Goal: Complete application form: Complete application form

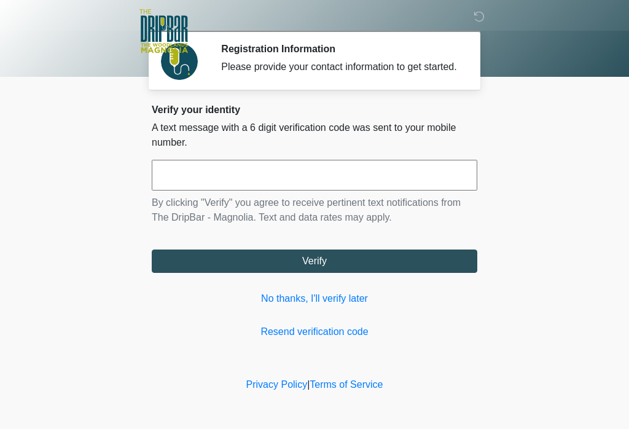
click at [357, 183] on input "text" at bounding box center [315, 175] width 326 height 31
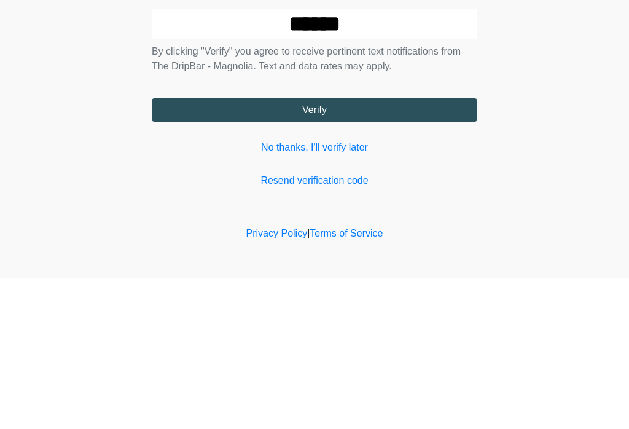
type input "******"
click at [412, 135] on div "Verify your identity A text message with a 6 digit verification code was sent t…" at bounding box center [315, 221] width 326 height 235
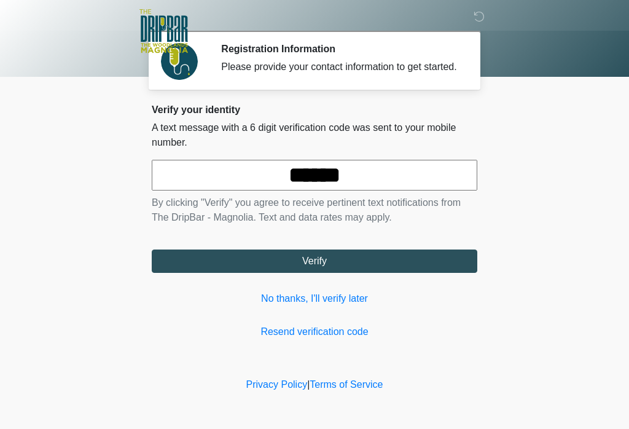
click at [435, 273] on button "Verify" at bounding box center [315, 261] width 326 height 23
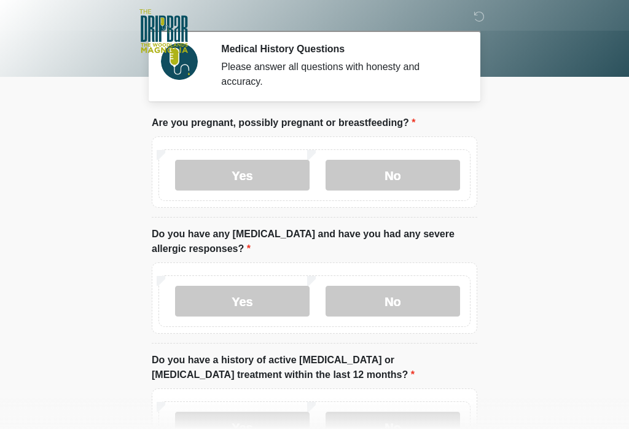
click at [420, 184] on label "No" at bounding box center [393, 175] width 135 height 31
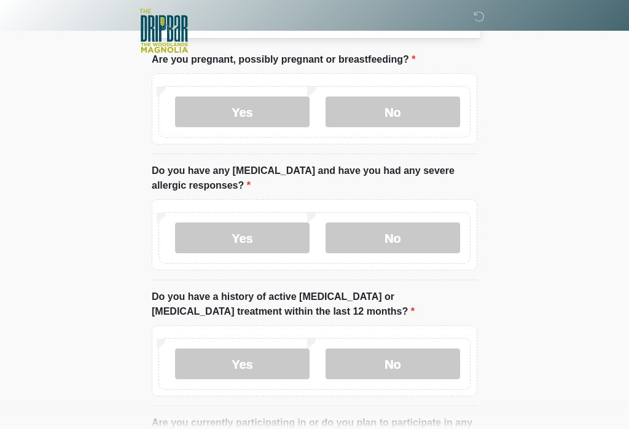
scroll to position [66, 0]
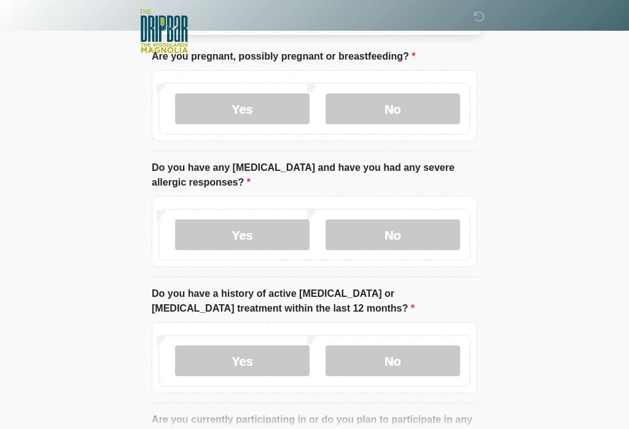
click at [275, 239] on label "Yes" at bounding box center [242, 234] width 135 height 31
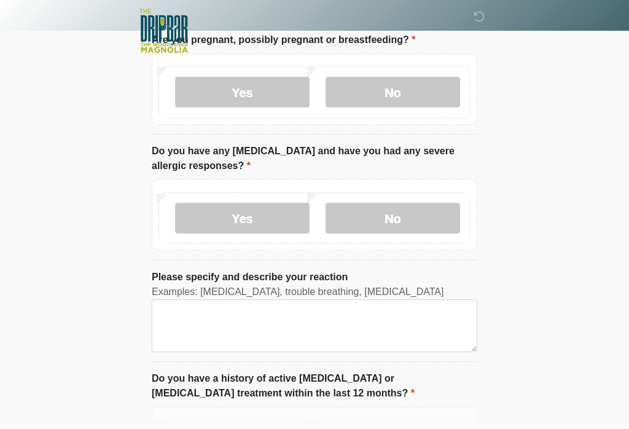
scroll to position [152, 0]
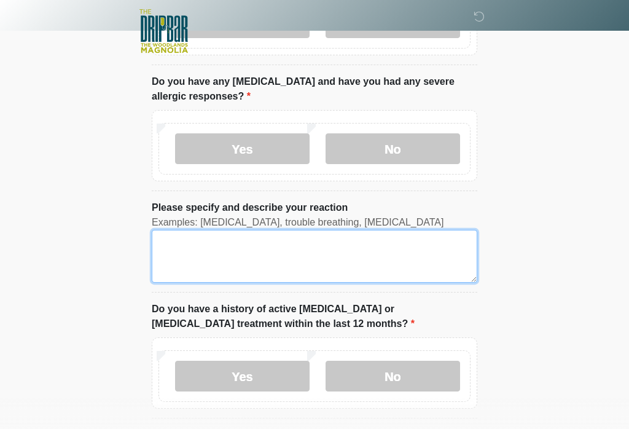
click at [392, 262] on textarea "Please specify and describe your reaction" at bounding box center [315, 256] width 326 height 53
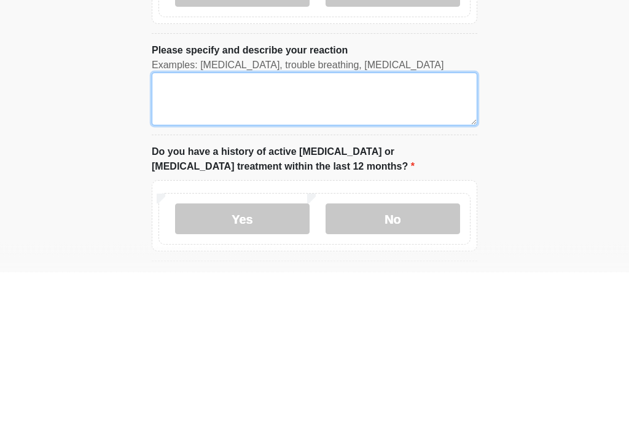
type textarea "*"
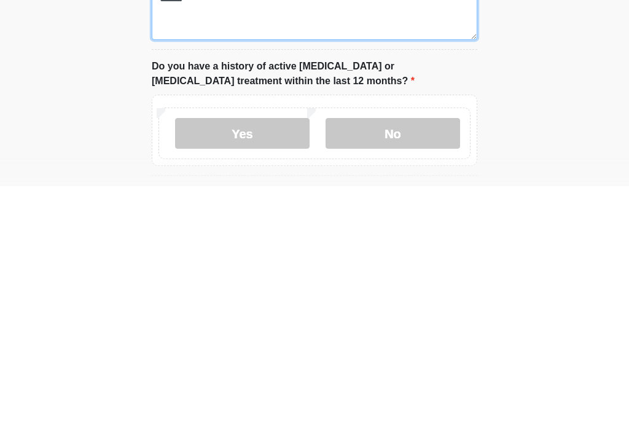
type textarea "*****"
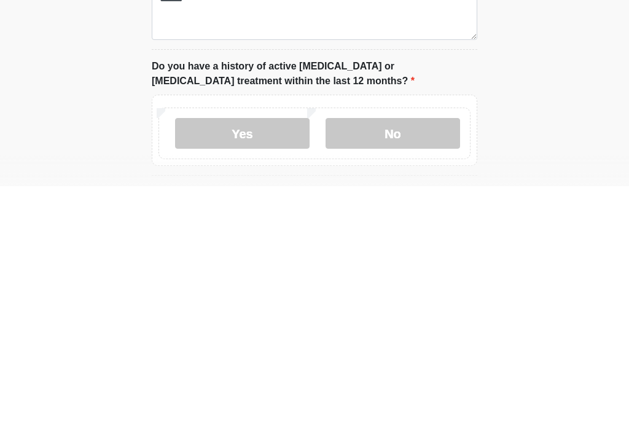
click at [415, 361] on label "No" at bounding box center [393, 376] width 135 height 31
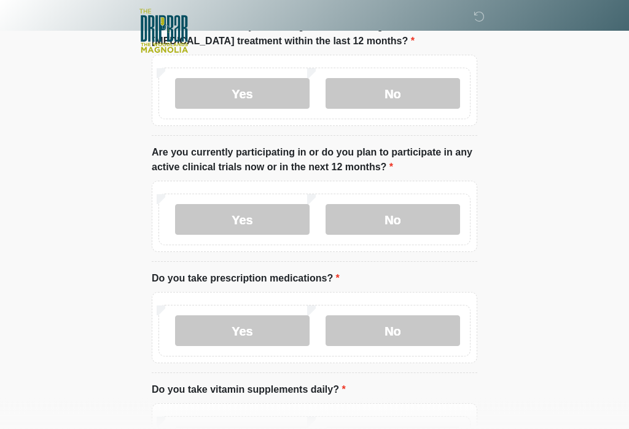
scroll to position [436, 0]
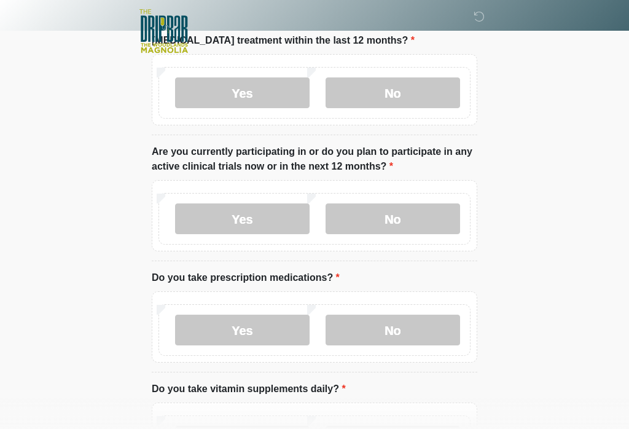
click at [427, 221] on label "No" at bounding box center [393, 218] width 135 height 31
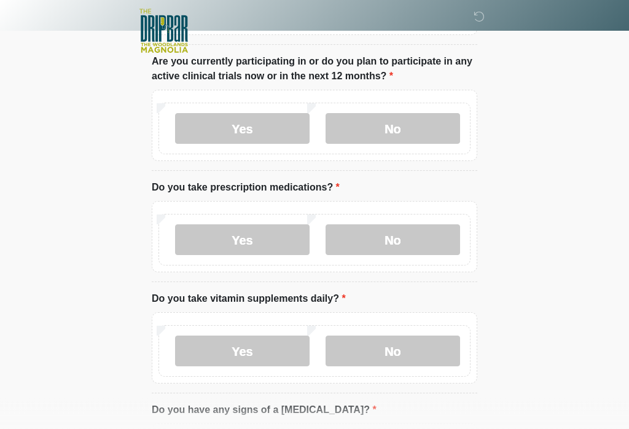
scroll to position [530, 0]
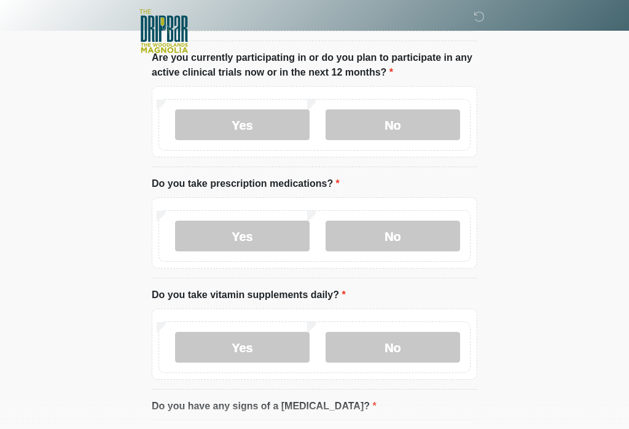
click at [434, 238] on label "No" at bounding box center [393, 236] width 135 height 31
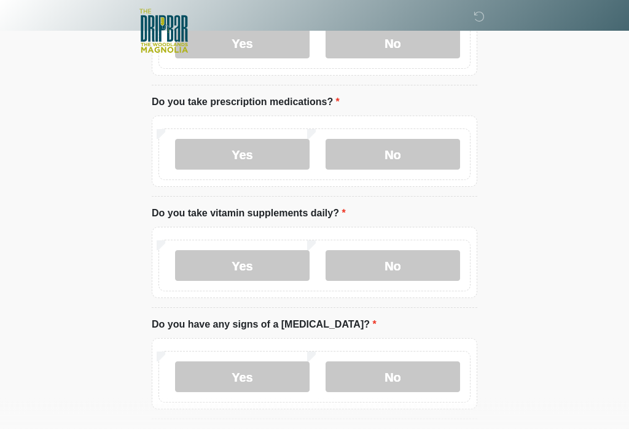
scroll to position [612, 0]
click at [197, 277] on label "Yes" at bounding box center [242, 265] width 135 height 31
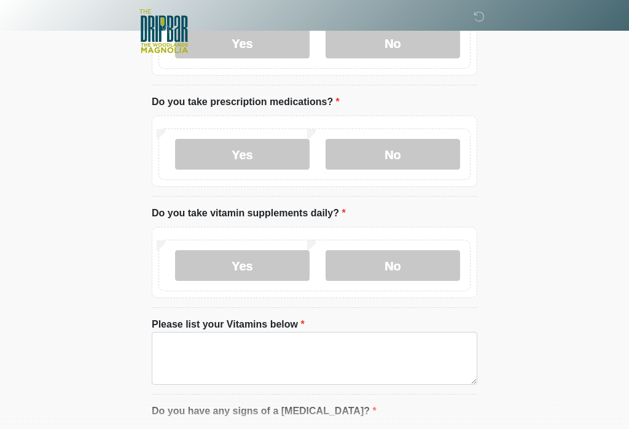
click at [430, 269] on label "No" at bounding box center [393, 265] width 135 height 31
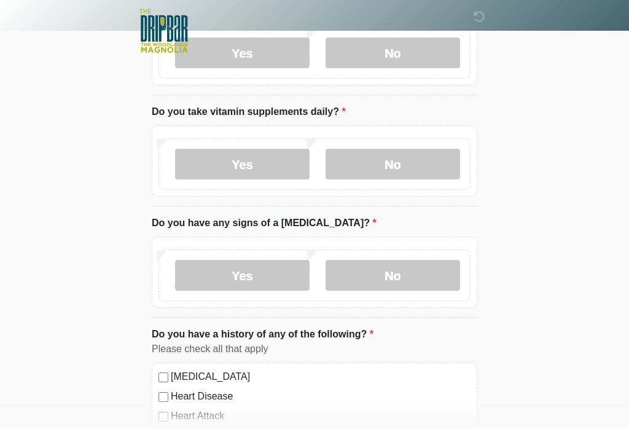
scroll to position [713, 0]
click at [429, 274] on label "No" at bounding box center [393, 275] width 135 height 31
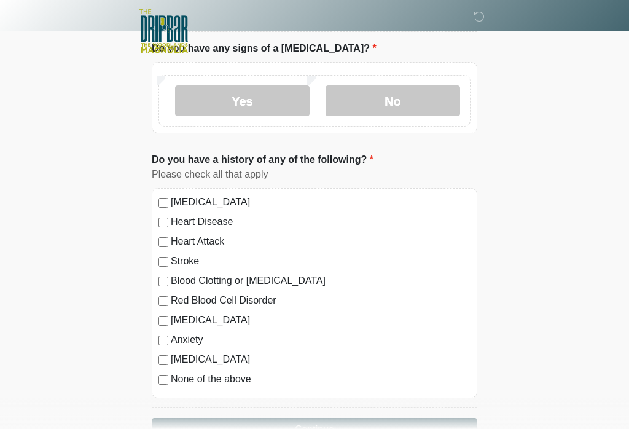
scroll to position [945, 0]
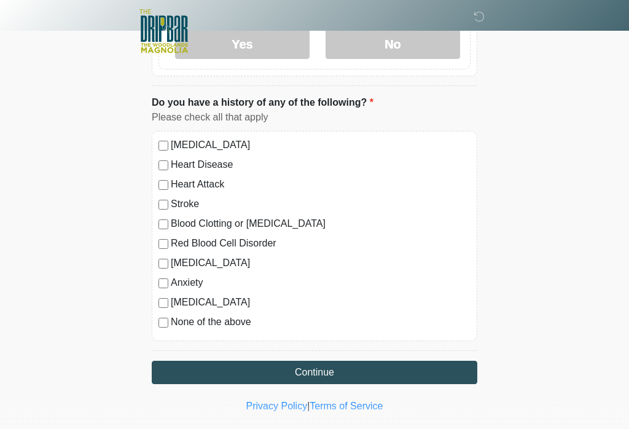
click at [406, 379] on button "Continue" at bounding box center [315, 372] width 326 height 23
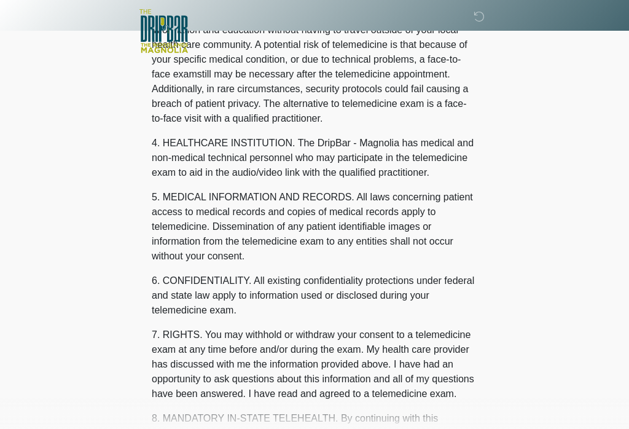
scroll to position [0, 0]
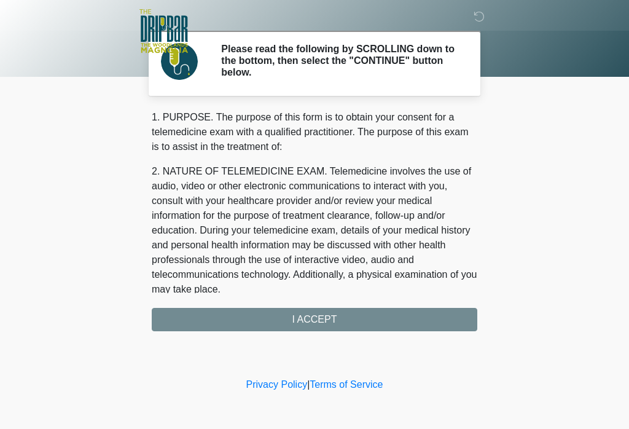
click at [404, 318] on div "1. PURPOSE. The purpose of this form is to obtain your consent for a telemedici…" at bounding box center [315, 220] width 326 height 221
click at [364, 329] on div "1. PURPOSE. The purpose of this form is to obtain your consent for a telemedici…" at bounding box center [315, 220] width 326 height 221
click at [334, 317] on div "1. PURPOSE. The purpose of this form is to obtain your consent for a telemedici…" at bounding box center [315, 220] width 326 height 221
click at [328, 318] on div "1. PURPOSE. The purpose of this form is to obtain your consent for a telemedici…" at bounding box center [315, 220] width 326 height 221
click at [330, 322] on div "1. PURPOSE. The purpose of this form is to obtain your consent for a telemedici…" at bounding box center [315, 220] width 326 height 221
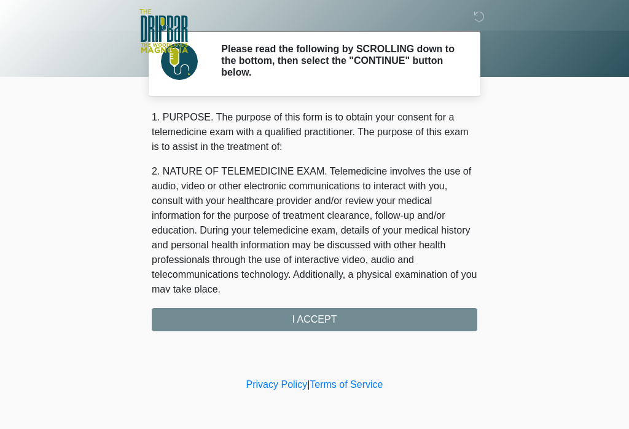
click at [420, 63] on h2 "Please read the following by SCROLLING down to the bottom, then select the "CON…" at bounding box center [340, 61] width 238 height 36
click at [363, 138] on p "1. PURPOSE. The purpose of this form is to obtain your consent for a telemedici…" at bounding box center [315, 132] width 326 height 44
click at [391, 226] on p "2. NATURE OF TELEMEDICINE EXAM. Telemedicine involves the use of audio, video o…" at bounding box center [315, 230] width 326 height 133
click at [328, 313] on div "1. PURPOSE. The purpose of this form is to obtain your consent for a telemedici…" at bounding box center [315, 220] width 326 height 221
click at [328, 312] on div "1. PURPOSE. The purpose of this form is to obtain your consent for a telemedici…" at bounding box center [315, 220] width 326 height 221
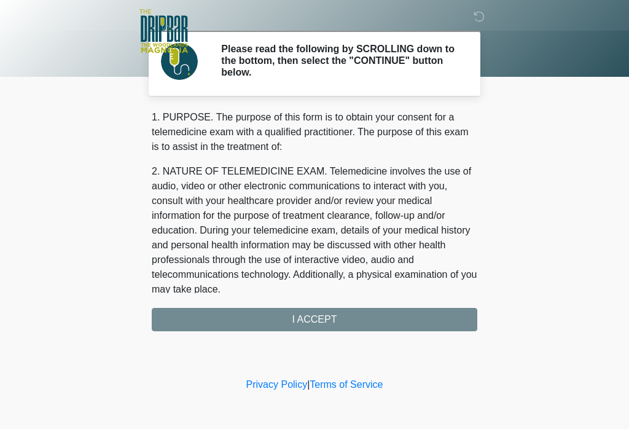
click at [332, 320] on div "1. PURPOSE. The purpose of this form is to obtain your consent for a telemedici…" at bounding box center [315, 220] width 326 height 221
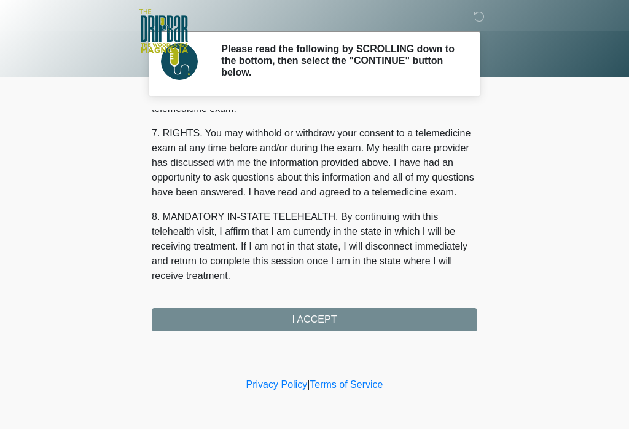
scroll to position [530, 0]
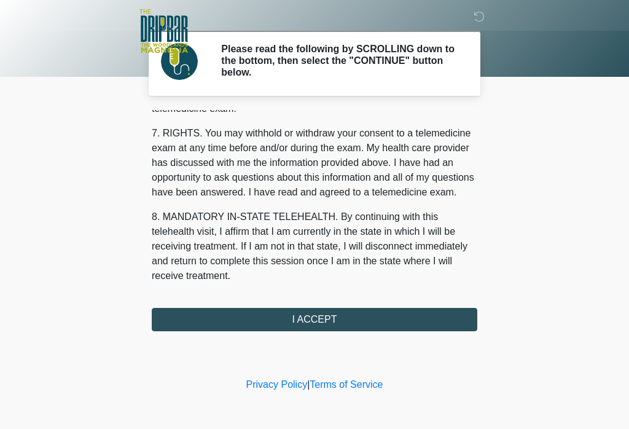
click at [384, 325] on button "I ACCEPT" at bounding box center [315, 319] width 326 height 23
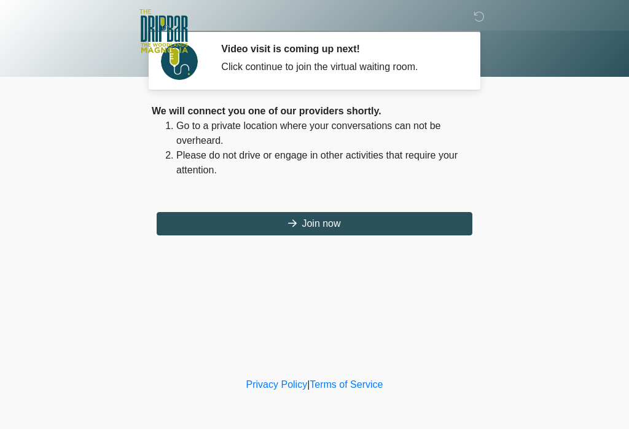
click at [421, 227] on button "Join now" at bounding box center [315, 223] width 316 height 23
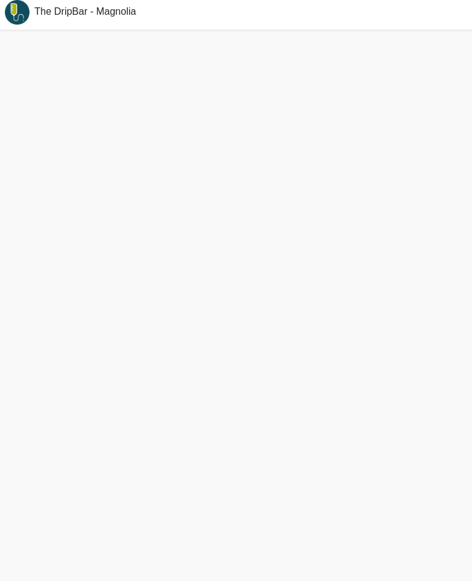
scroll to position [4, 0]
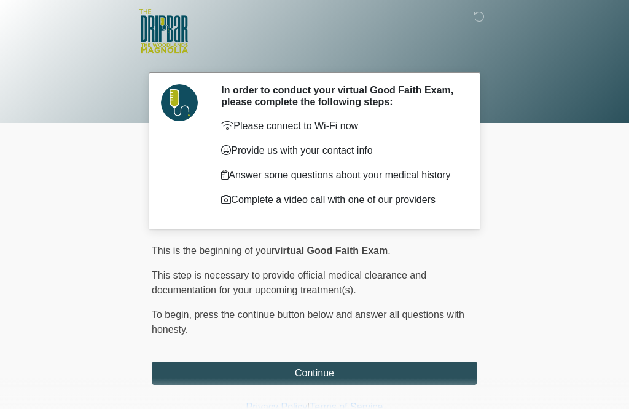
click at [378, 378] on button "Continue" at bounding box center [315, 372] width 326 height 23
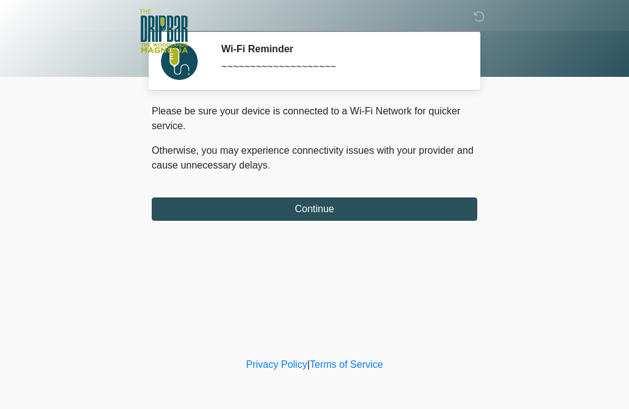
click at [335, 198] on button "Continue" at bounding box center [315, 208] width 326 height 23
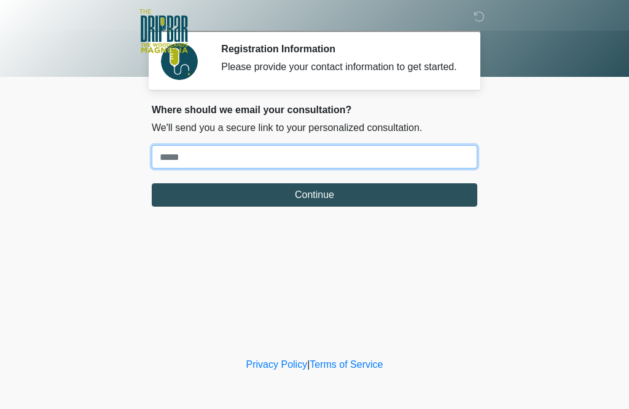
click at [236, 168] on input "Where should we email your treatment plan?" at bounding box center [315, 156] width 326 height 23
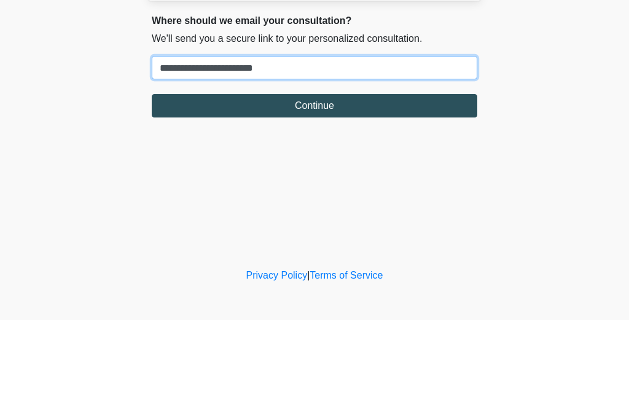
type input "**********"
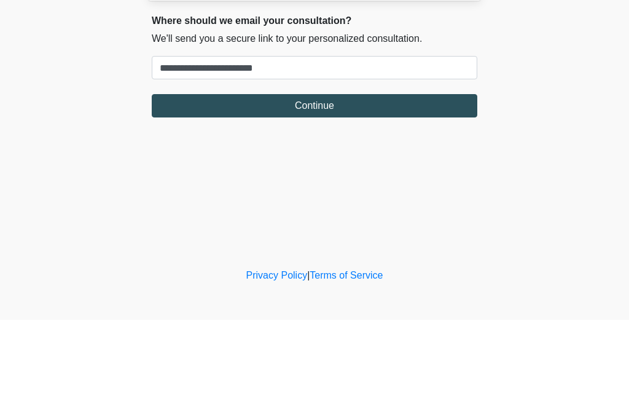
click at [328, 183] on button "Continue" at bounding box center [315, 194] width 326 height 23
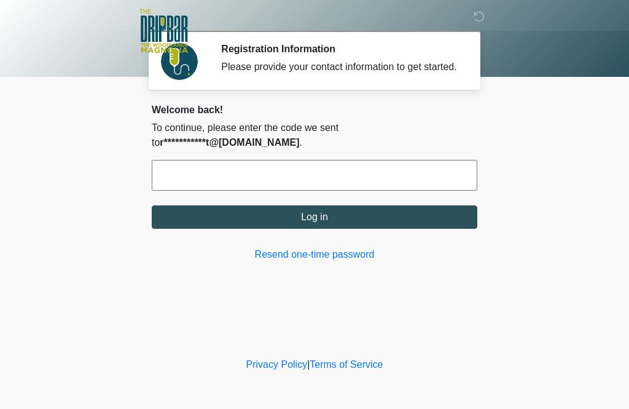
click at [229, 179] on input "text" at bounding box center [315, 175] width 326 height 31
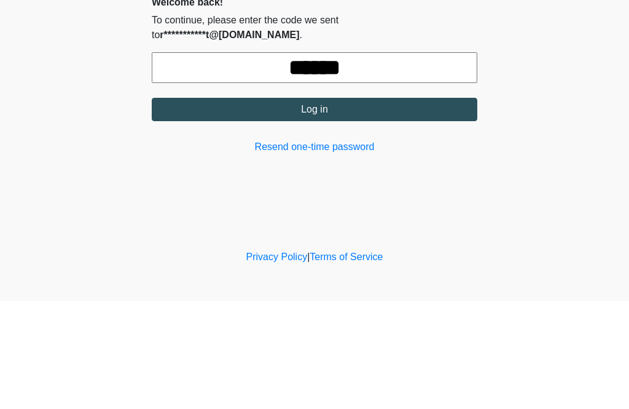
type input "******"
click at [318, 205] on button "Log in" at bounding box center [315, 216] width 326 height 23
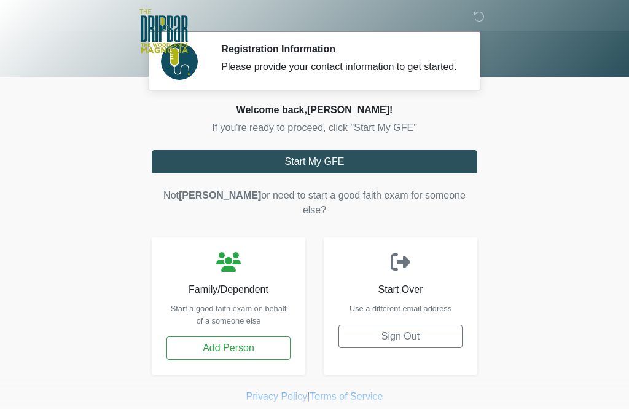
click at [325, 173] on button "Start My GFE" at bounding box center [315, 161] width 326 height 23
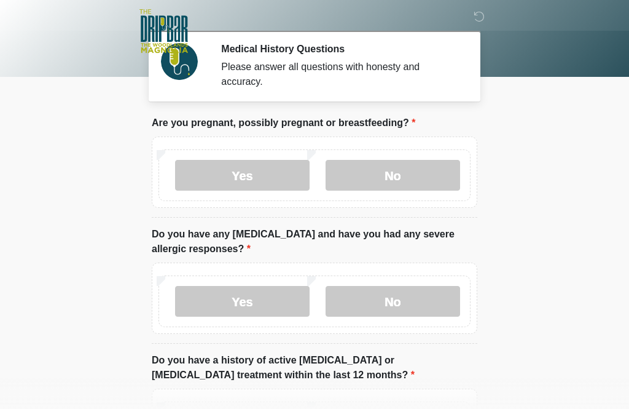
click at [425, 174] on label "No" at bounding box center [393, 175] width 135 height 31
click at [410, 292] on label "No" at bounding box center [393, 301] width 135 height 31
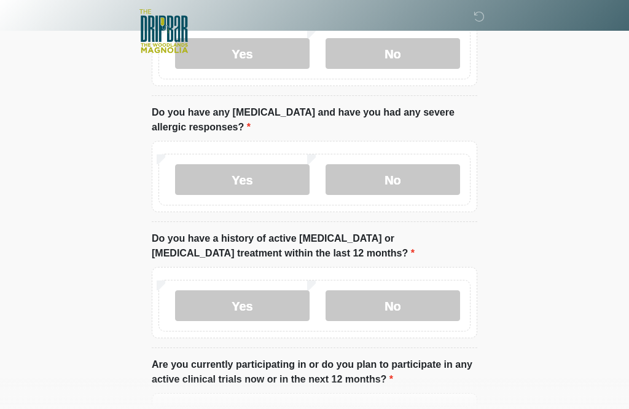
scroll to position [125, 0]
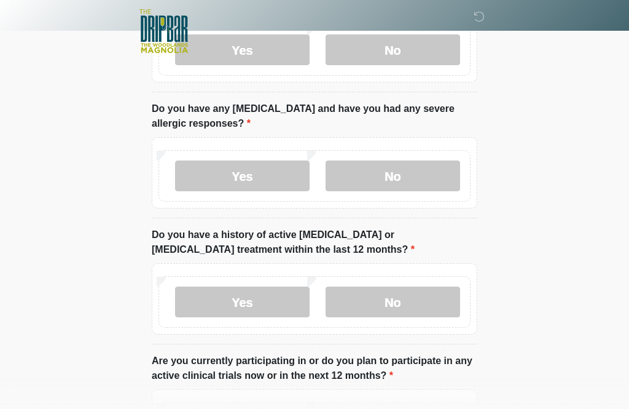
click at [415, 298] on label "No" at bounding box center [393, 301] width 135 height 31
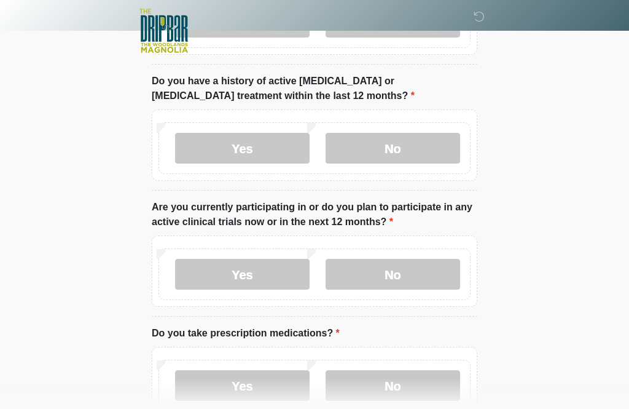
scroll to position [279, 0]
click at [423, 269] on label "No" at bounding box center [393, 274] width 135 height 31
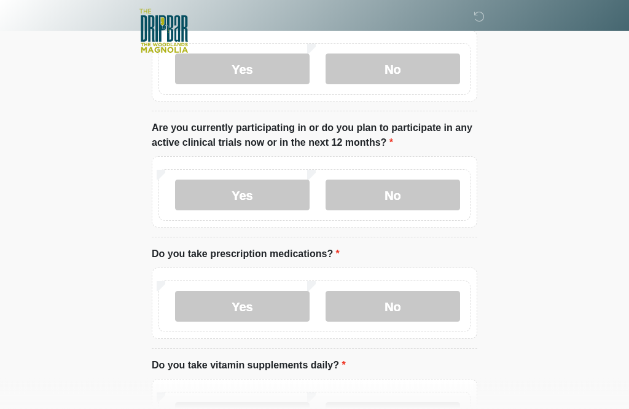
scroll to position [358, 0]
click at [255, 305] on label "Yes" at bounding box center [242, 306] width 135 height 31
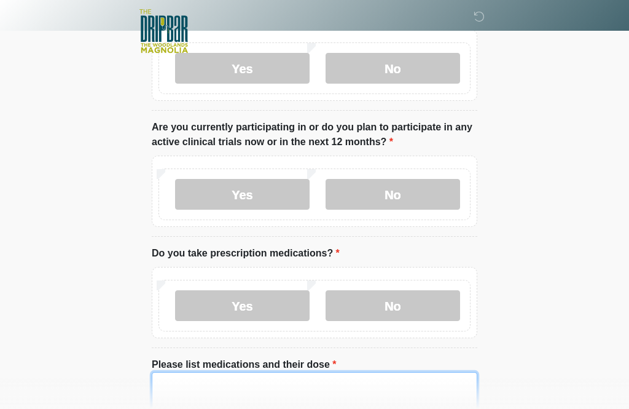
click at [204, 385] on textarea "Please list medications and their dose" at bounding box center [315, 398] width 326 height 53
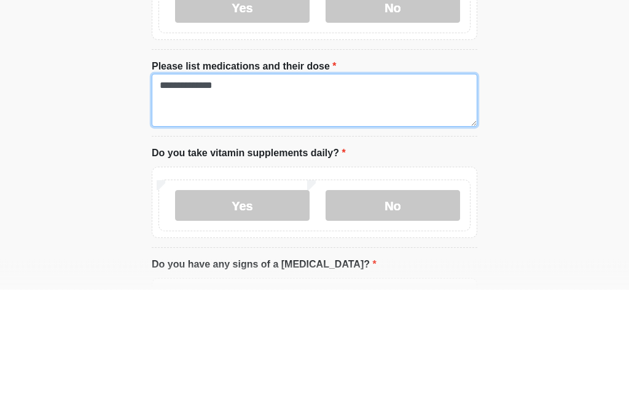
scroll to position [551, 0]
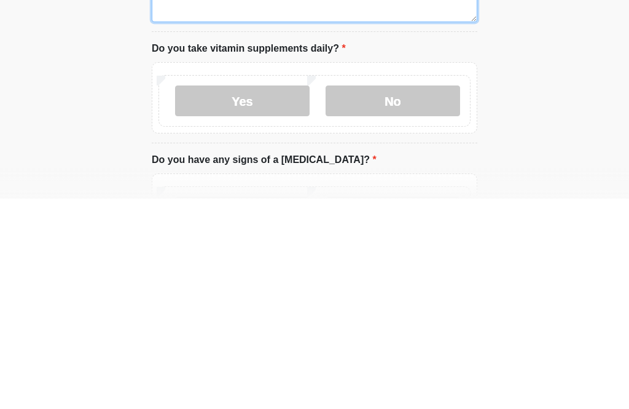
type textarea "**********"
click at [258, 296] on label "Yes" at bounding box center [242, 311] width 135 height 31
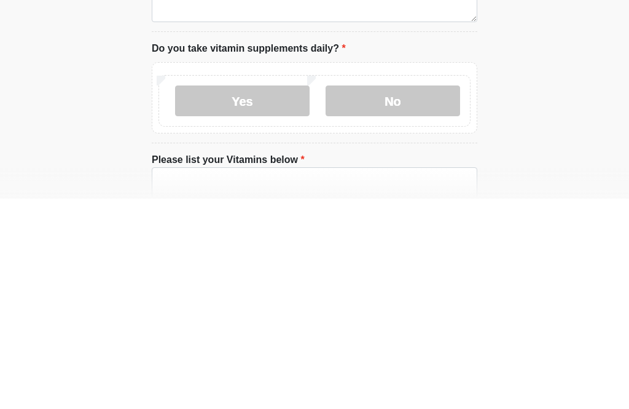
scroll to position [761, 0]
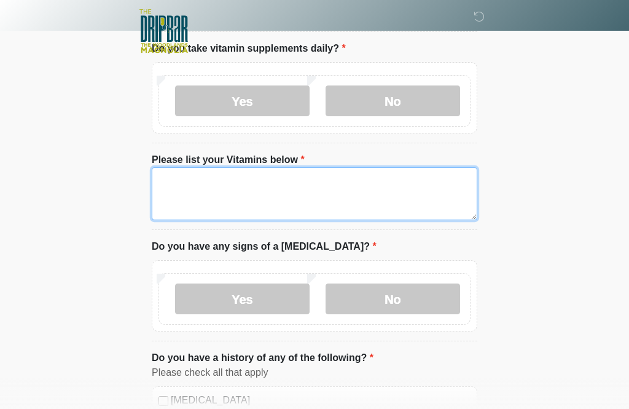
click at [185, 175] on textarea "Please list your Vitamins below" at bounding box center [315, 193] width 326 height 53
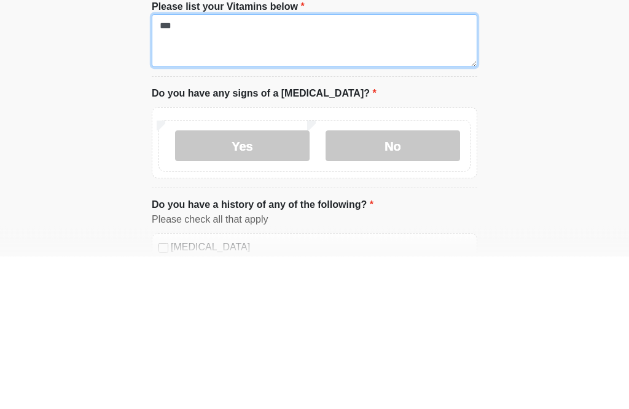
type textarea "***"
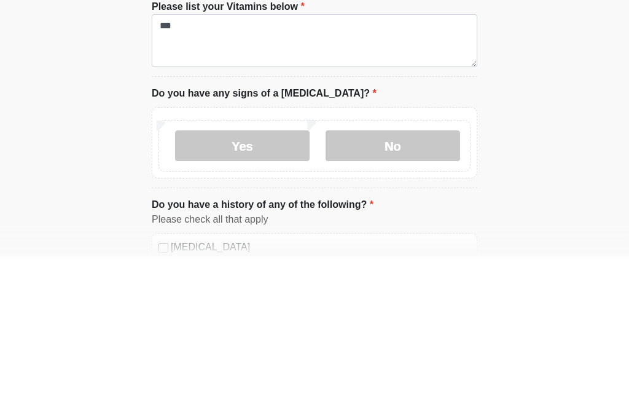
click at [411, 283] on label "No" at bounding box center [393, 298] width 135 height 31
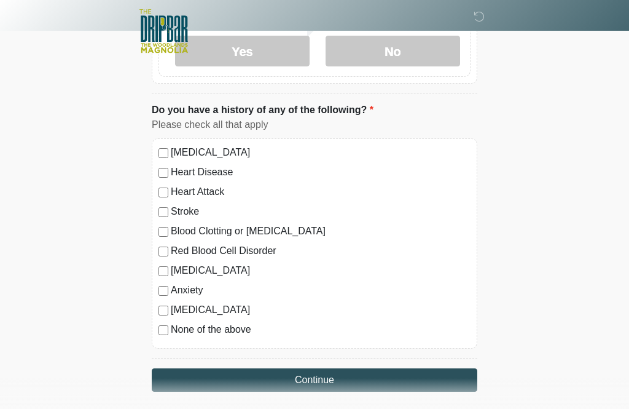
scroll to position [1016, 0]
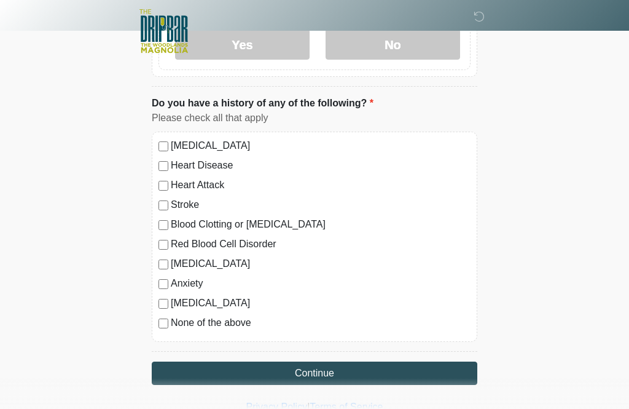
click at [350, 361] on button "Continue" at bounding box center [315, 372] width 326 height 23
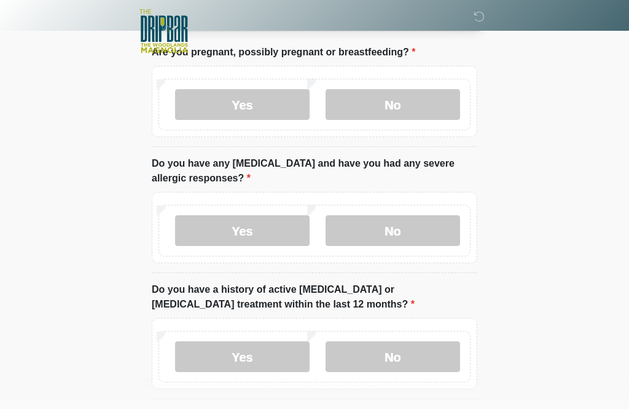
scroll to position [0, 0]
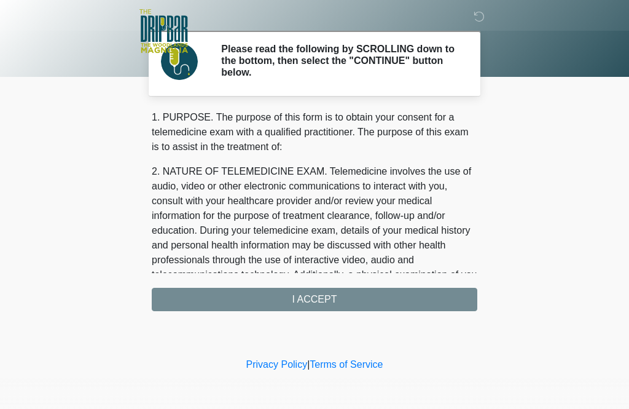
click at [331, 296] on div "1. PURPOSE. The purpose of this form is to obtain your consent for a telemedici…" at bounding box center [315, 210] width 326 height 201
click at [323, 296] on div "1. PURPOSE. The purpose of this form is to obtain your consent for a telemedici…" at bounding box center [315, 210] width 326 height 201
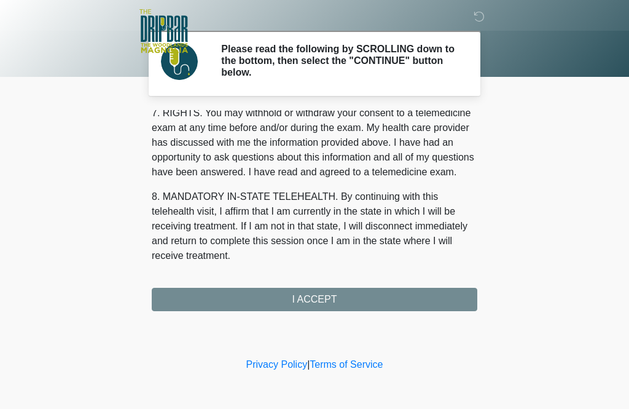
scroll to position [550, 0]
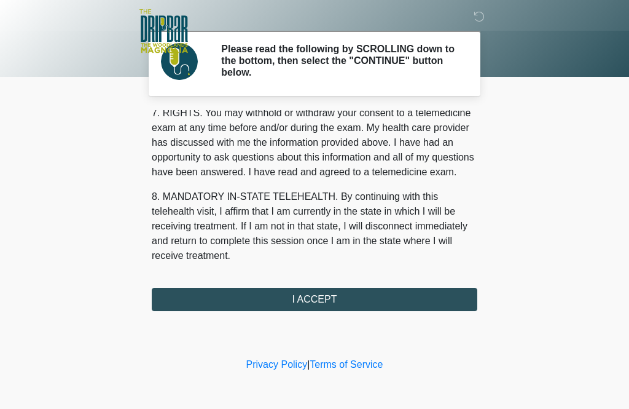
click at [325, 297] on button "I ACCEPT" at bounding box center [315, 299] width 326 height 23
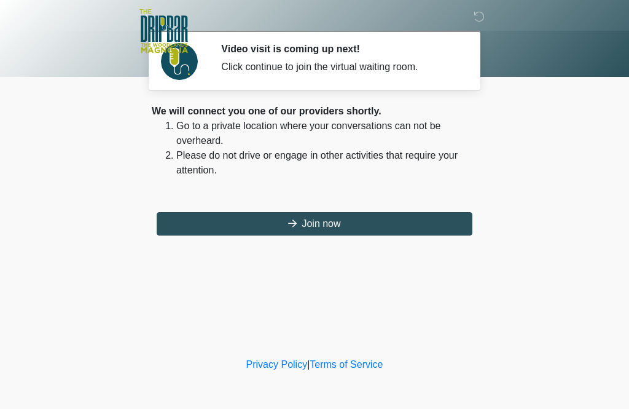
click at [344, 219] on button "Join now" at bounding box center [315, 223] width 316 height 23
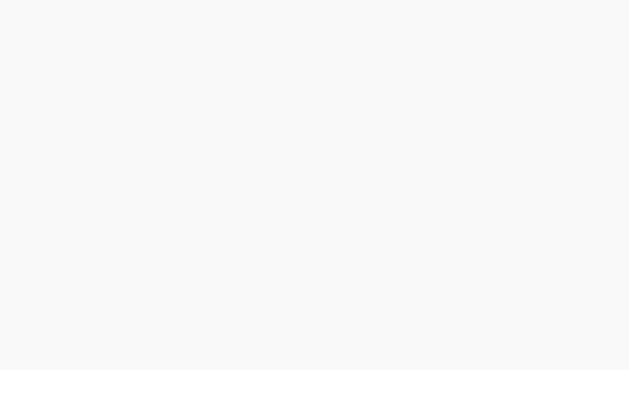
scroll to position [4, 0]
